Goal: Find specific page/section: Find specific page/section

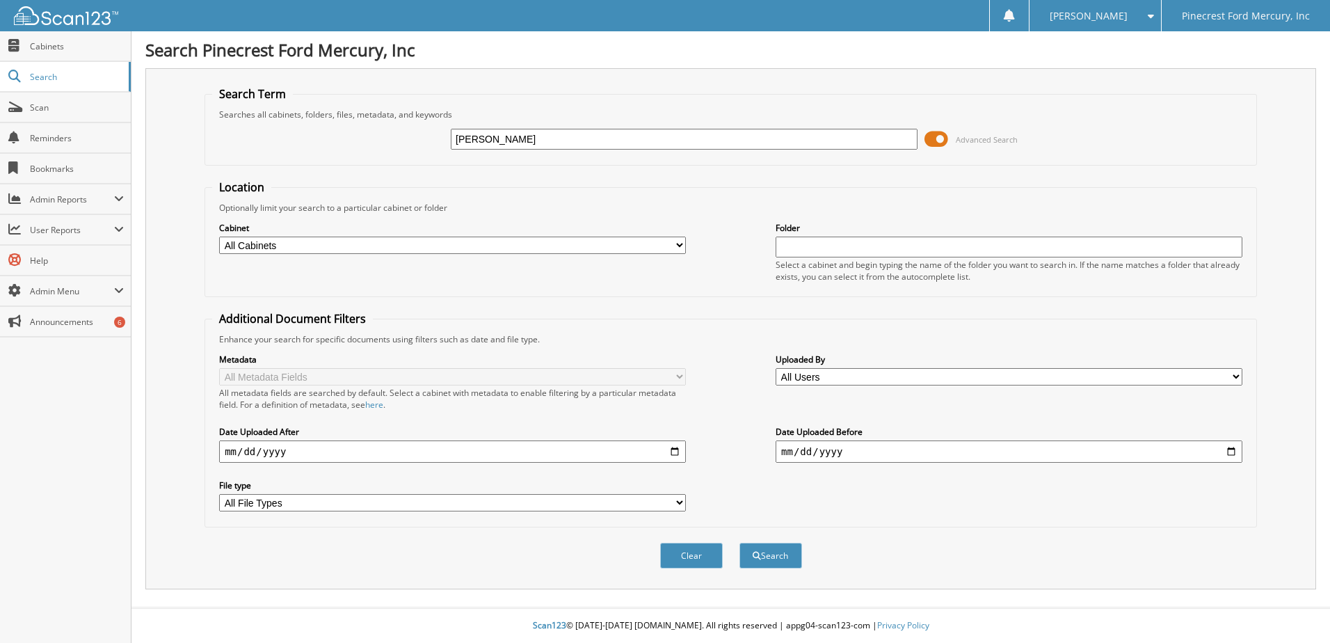
type input "[PERSON_NAME]"
click at [740, 543] on button "Search" at bounding box center [771, 556] width 63 height 26
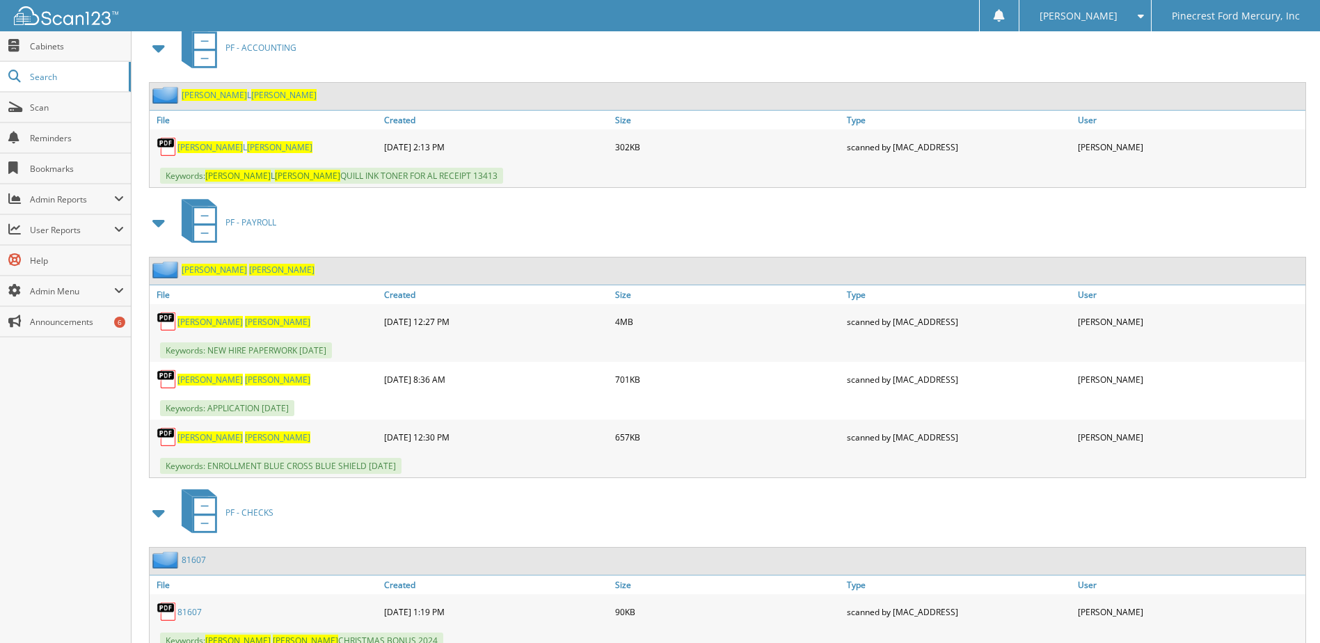
scroll to position [696, 0]
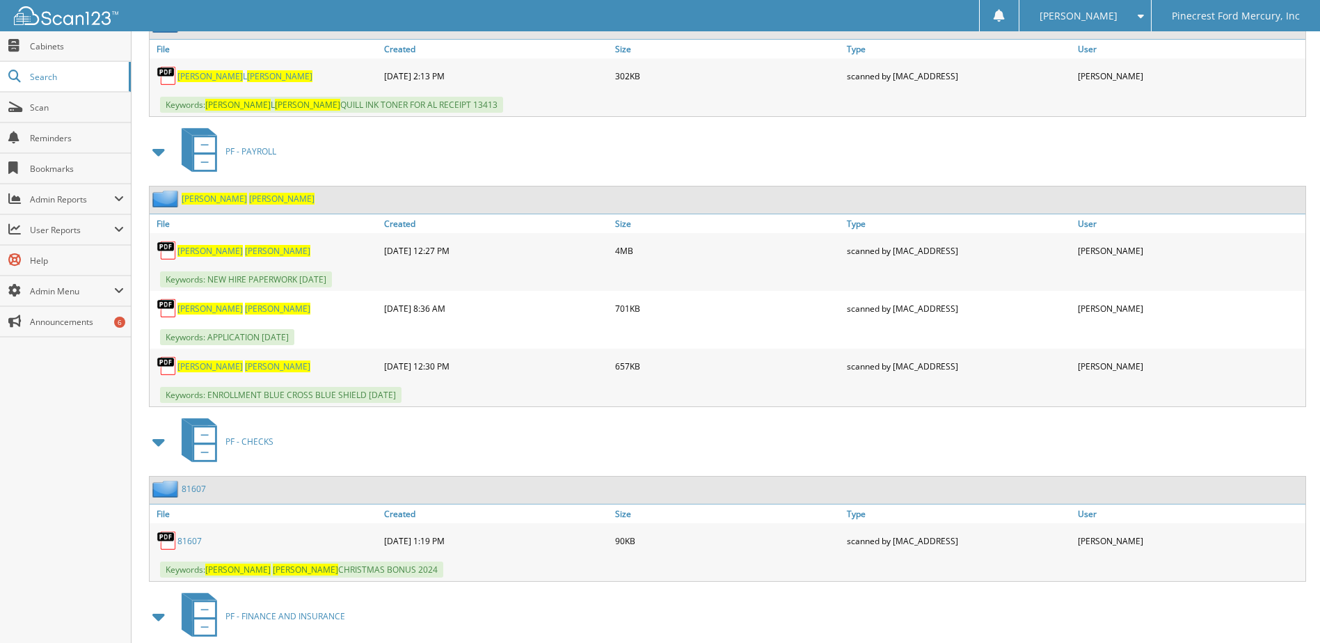
click at [214, 258] on div "[PERSON_NAME]" at bounding box center [265, 251] width 231 height 28
click at [245, 254] on span "[PERSON_NAME]" at bounding box center [277, 251] width 65 height 12
